Goal: Contribute content

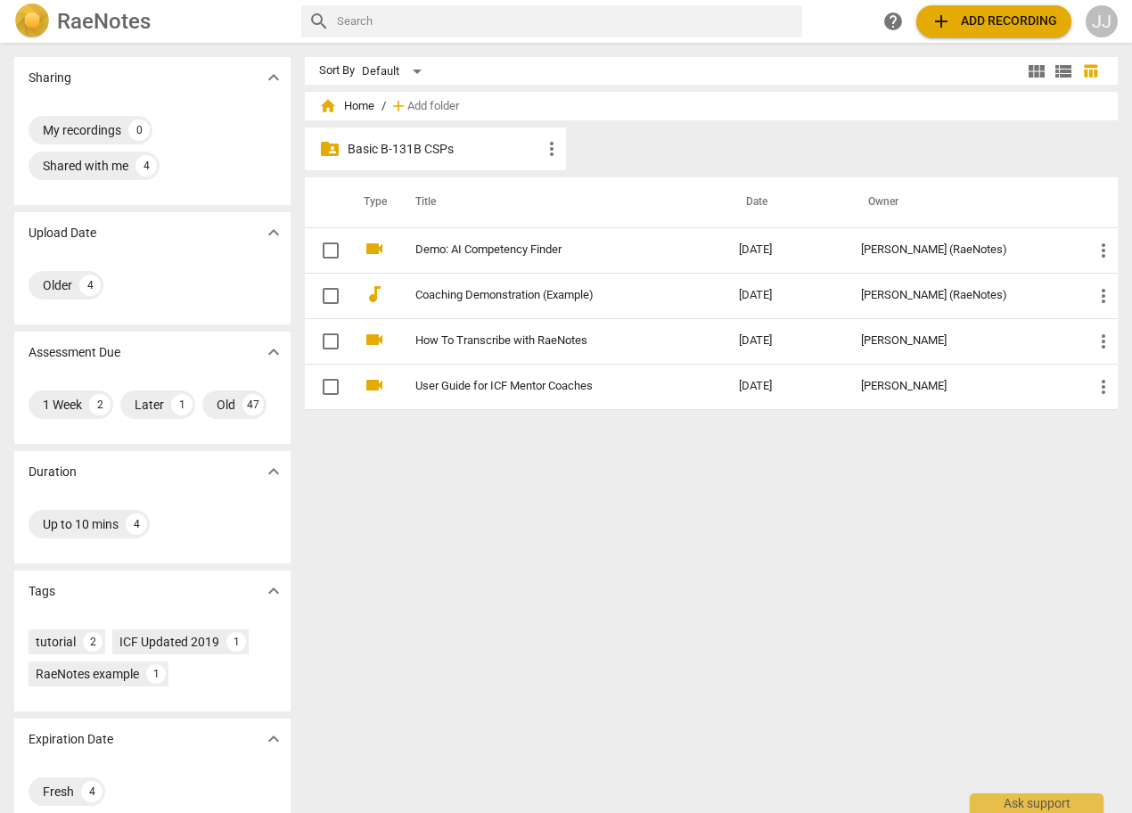
click at [390, 141] on p "Basic B-131B CSPs" at bounding box center [444, 149] width 193 height 19
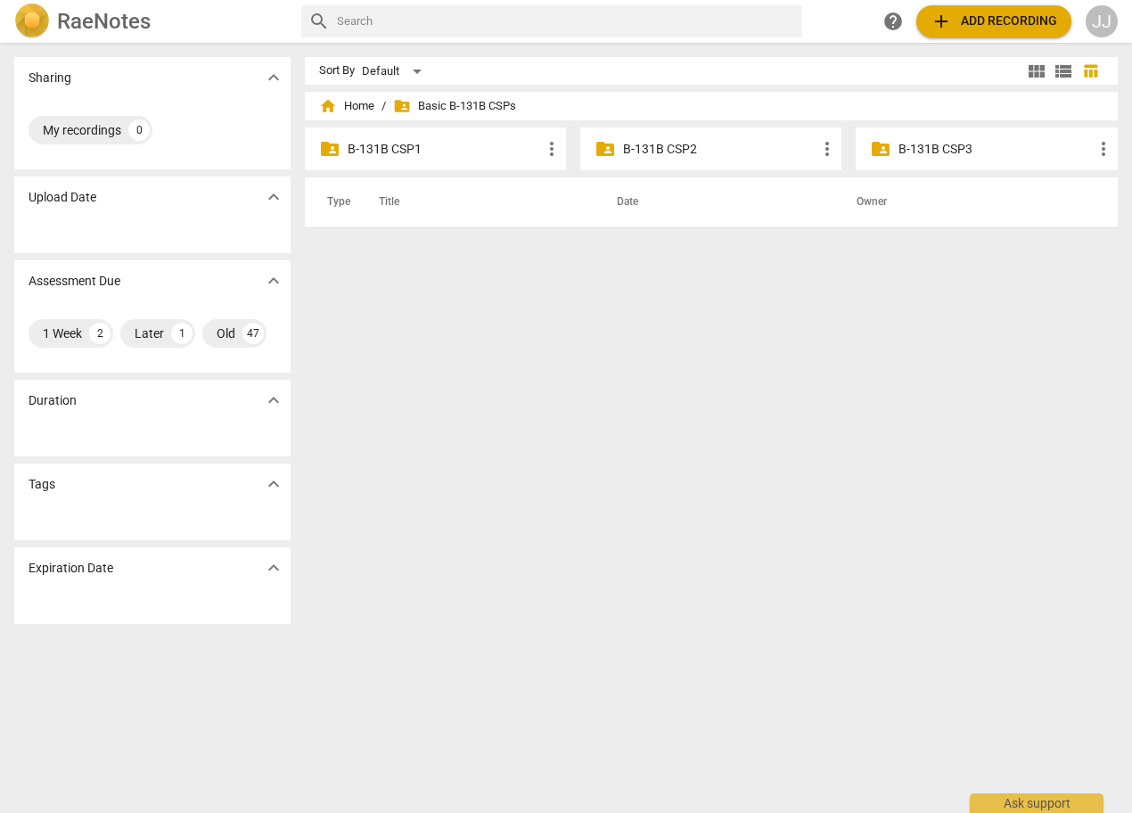
click at [639, 149] on p "B-131B CSP2" at bounding box center [719, 149] width 193 height 19
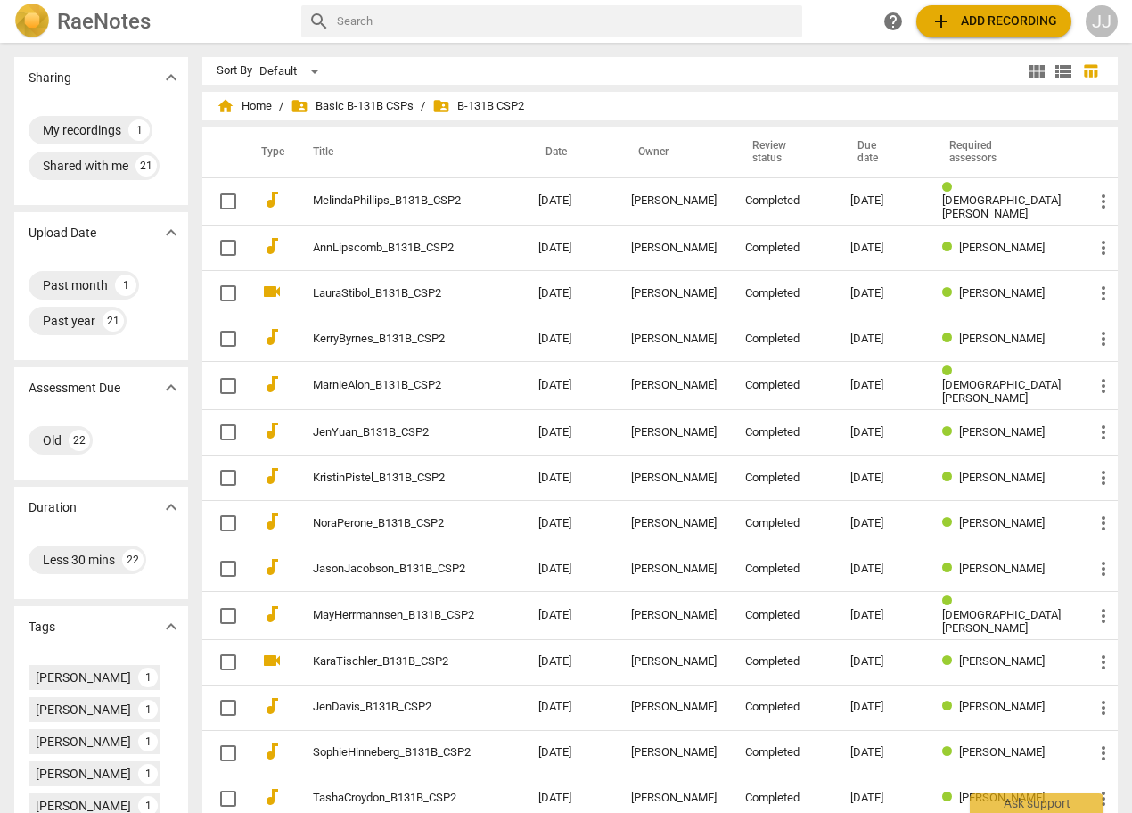
click at [956, 24] on span "add Add recording" at bounding box center [994, 21] width 127 height 21
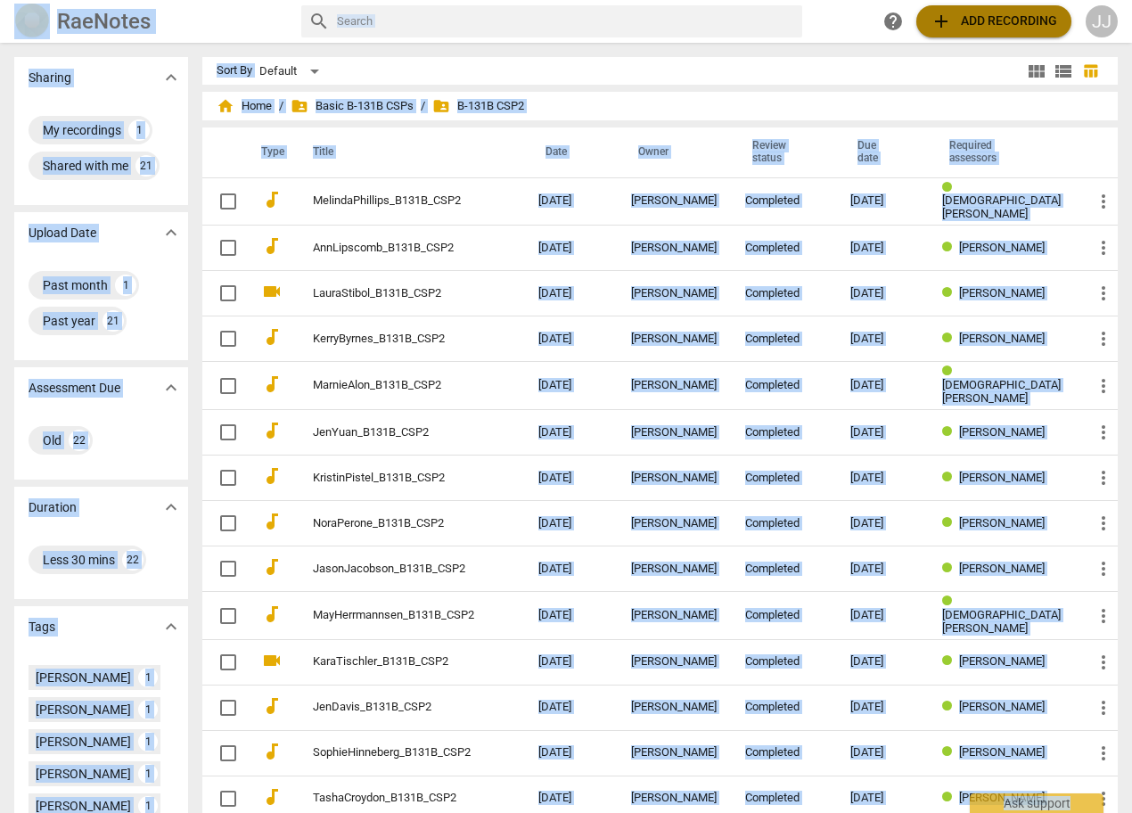
click at [970, 18] on span "add Add recording" at bounding box center [994, 21] width 127 height 21
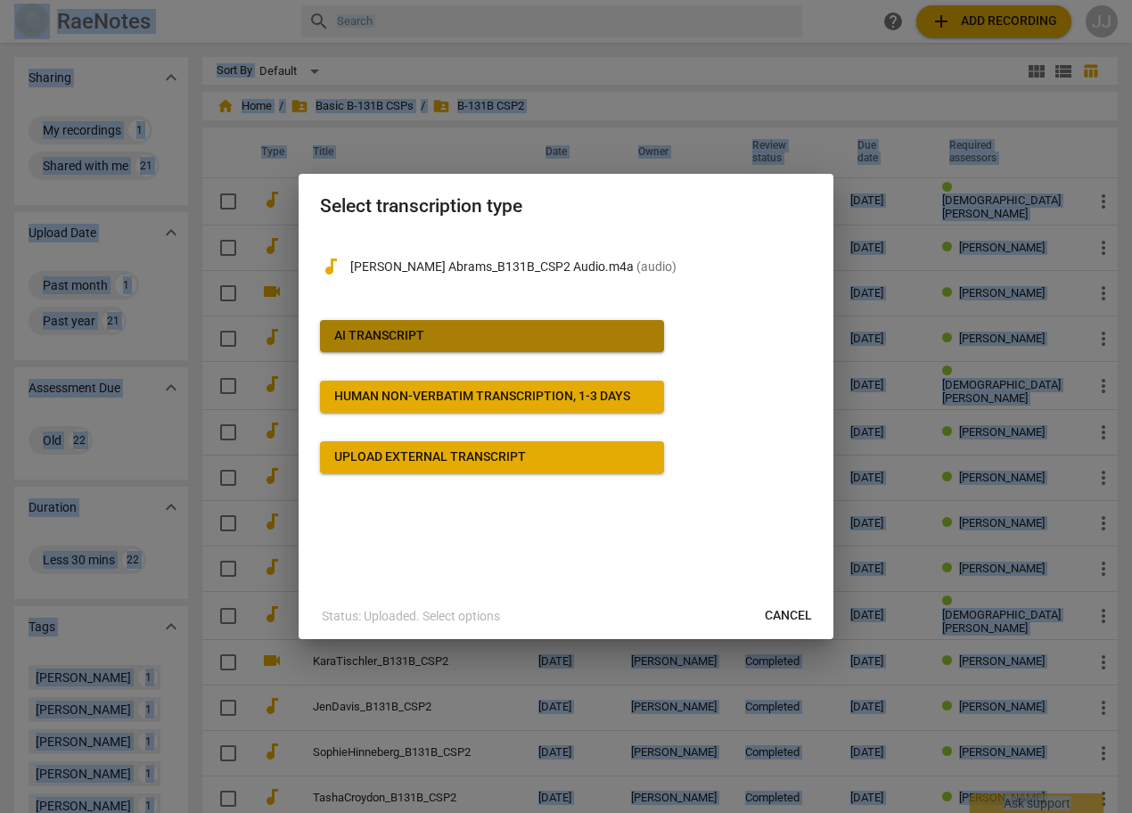
click at [376, 334] on div "AI Transcript" at bounding box center [379, 336] width 90 height 18
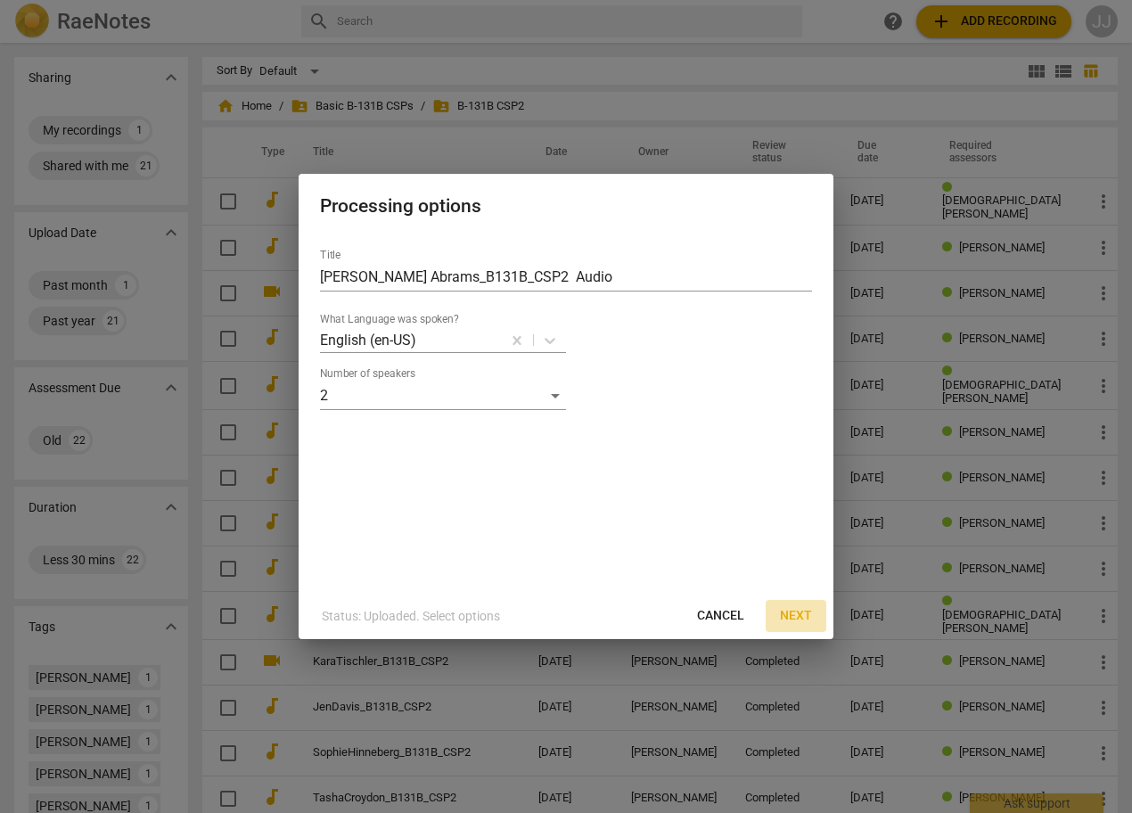
click at [802, 611] on span "Next" at bounding box center [796, 616] width 32 height 18
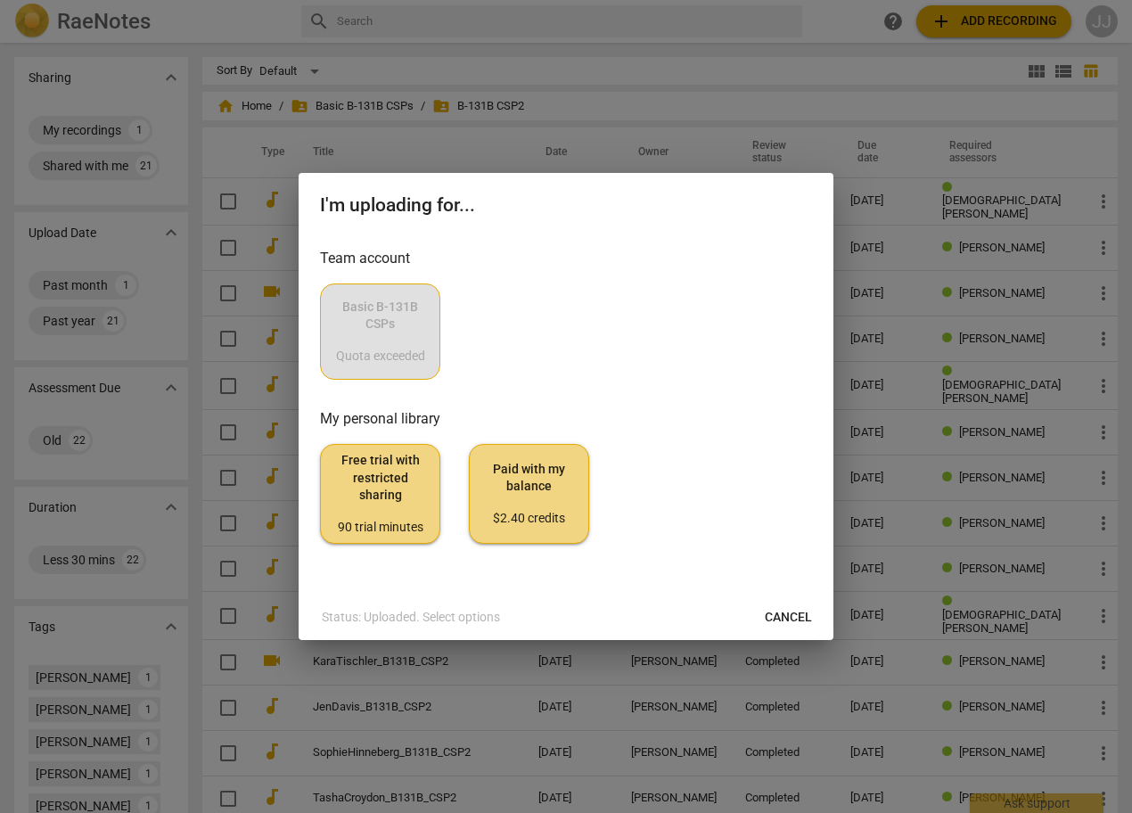
click at [369, 321] on div "Basic B-131B CSPs Quota exceeded" at bounding box center [566, 331] width 492 height 96
click at [388, 319] on div "Basic B-131B CSPs Quota exceeded" at bounding box center [566, 331] width 492 height 96
click at [383, 337] on div "Basic B-131B CSPs Quota exceeded" at bounding box center [566, 331] width 492 height 96
click at [535, 323] on div "Basic B-131B CSPs Quota exceeded" at bounding box center [566, 331] width 492 height 96
click at [381, 332] on div "Basic B-131B CSPs Quota exceeded" at bounding box center [566, 331] width 492 height 96
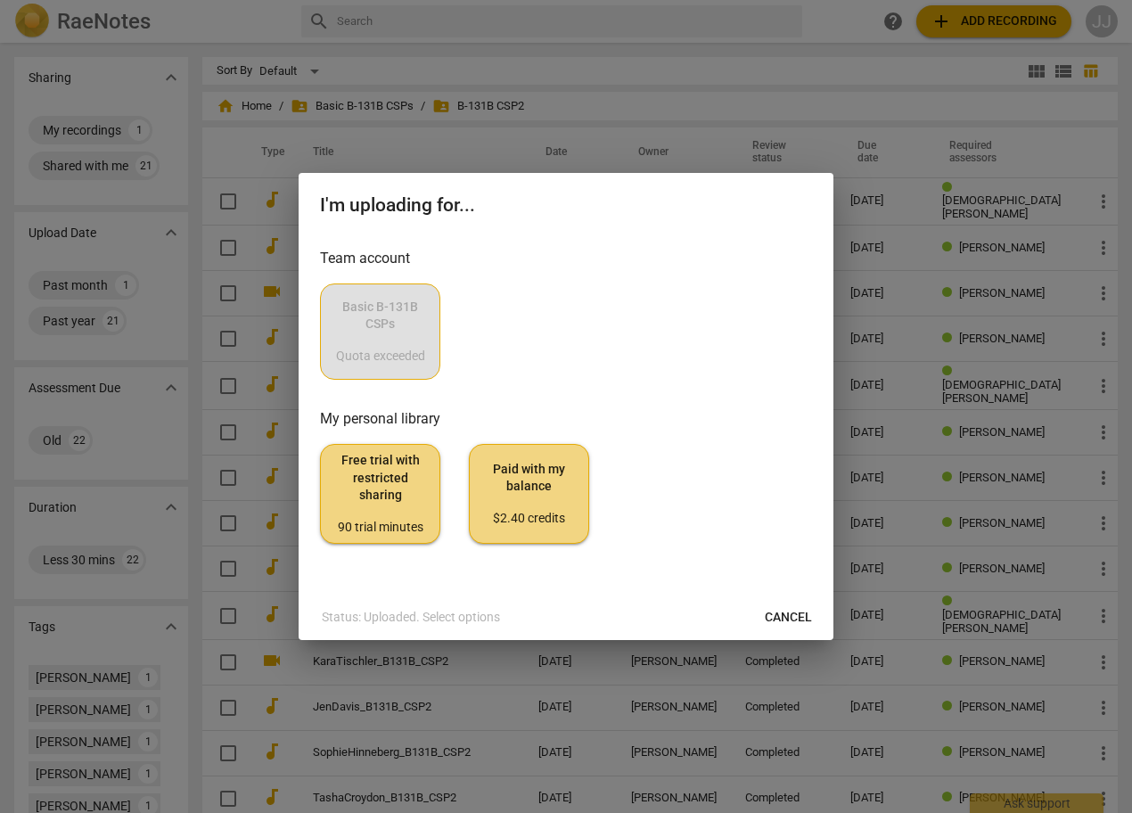
click at [518, 364] on div "Basic B-131B CSPs Quota exceeded" at bounding box center [566, 331] width 492 height 96
click at [777, 615] on span "Cancel" at bounding box center [788, 618] width 47 height 18
